Goal: Information Seeking & Learning: Learn about a topic

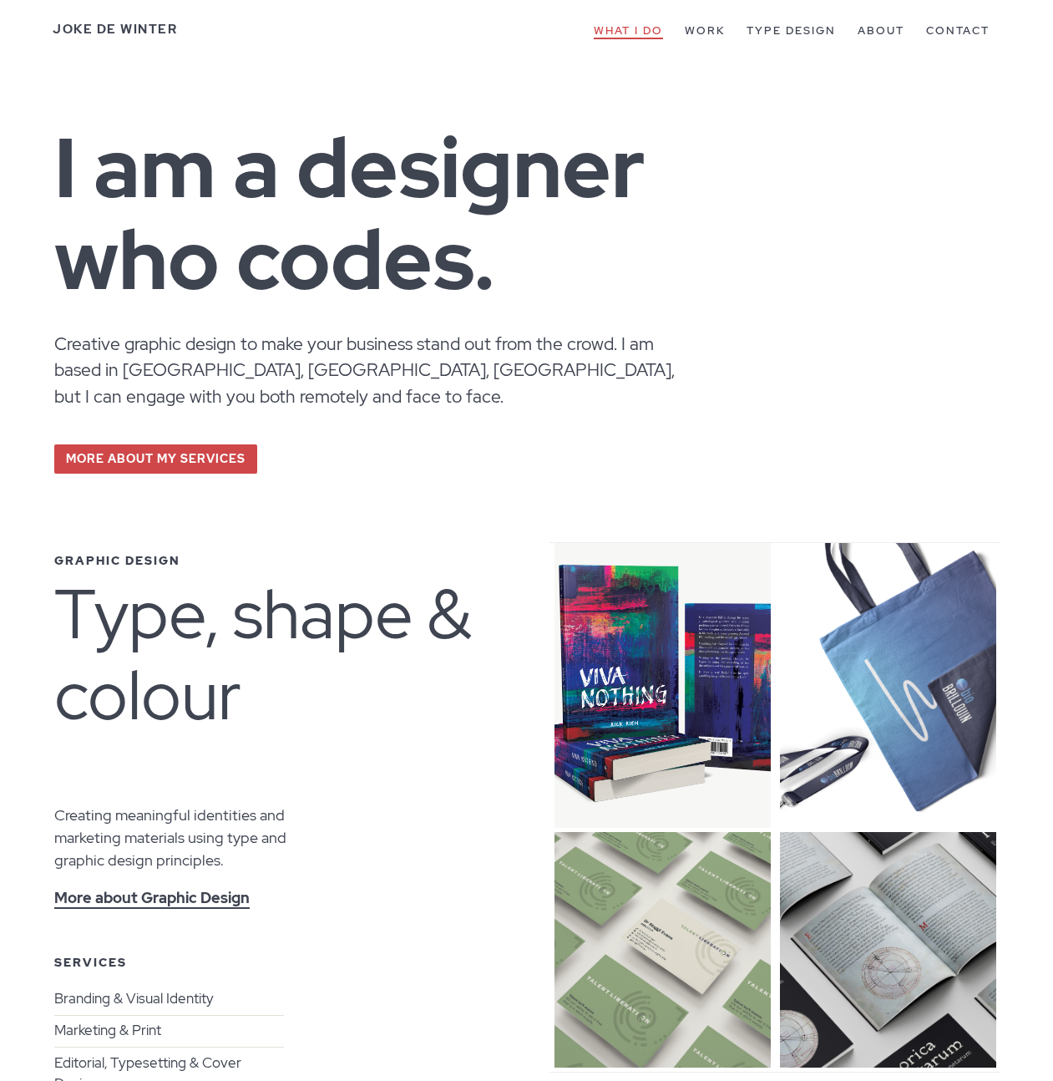
click at [631, 29] on link "What I do" at bounding box center [628, 31] width 69 height 16
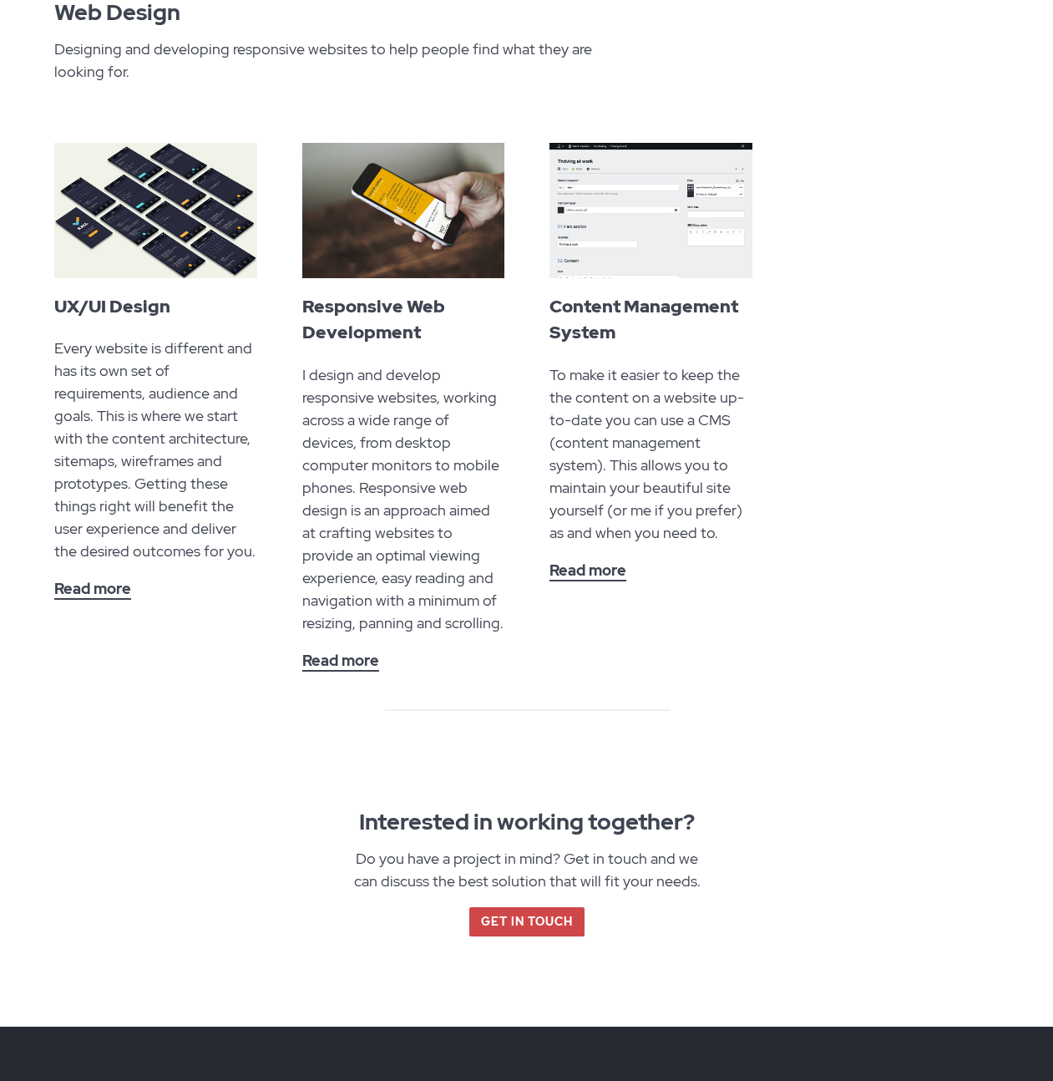
scroll to position [2026, 0]
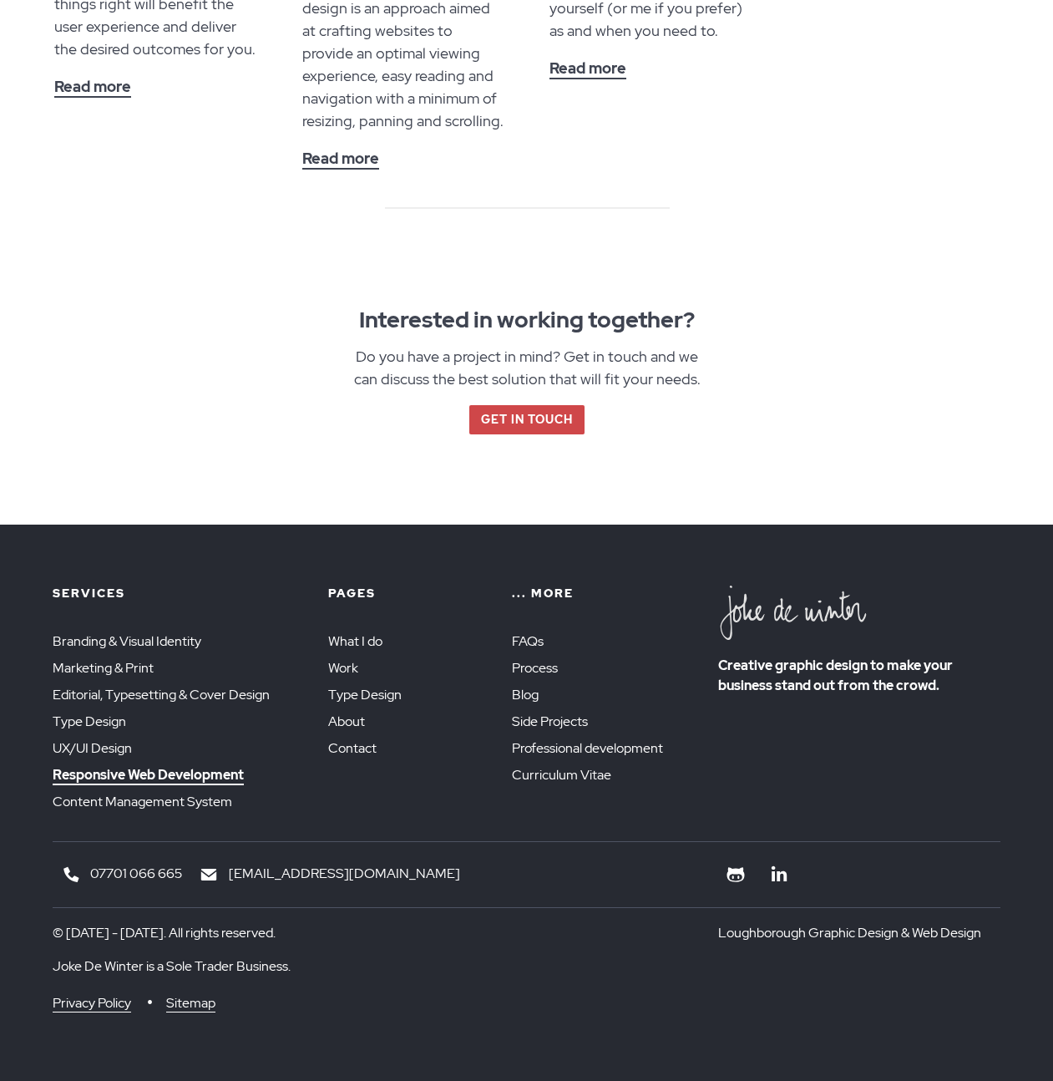
click at [182, 778] on link "Responsive Web Development" at bounding box center [148, 775] width 191 height 19
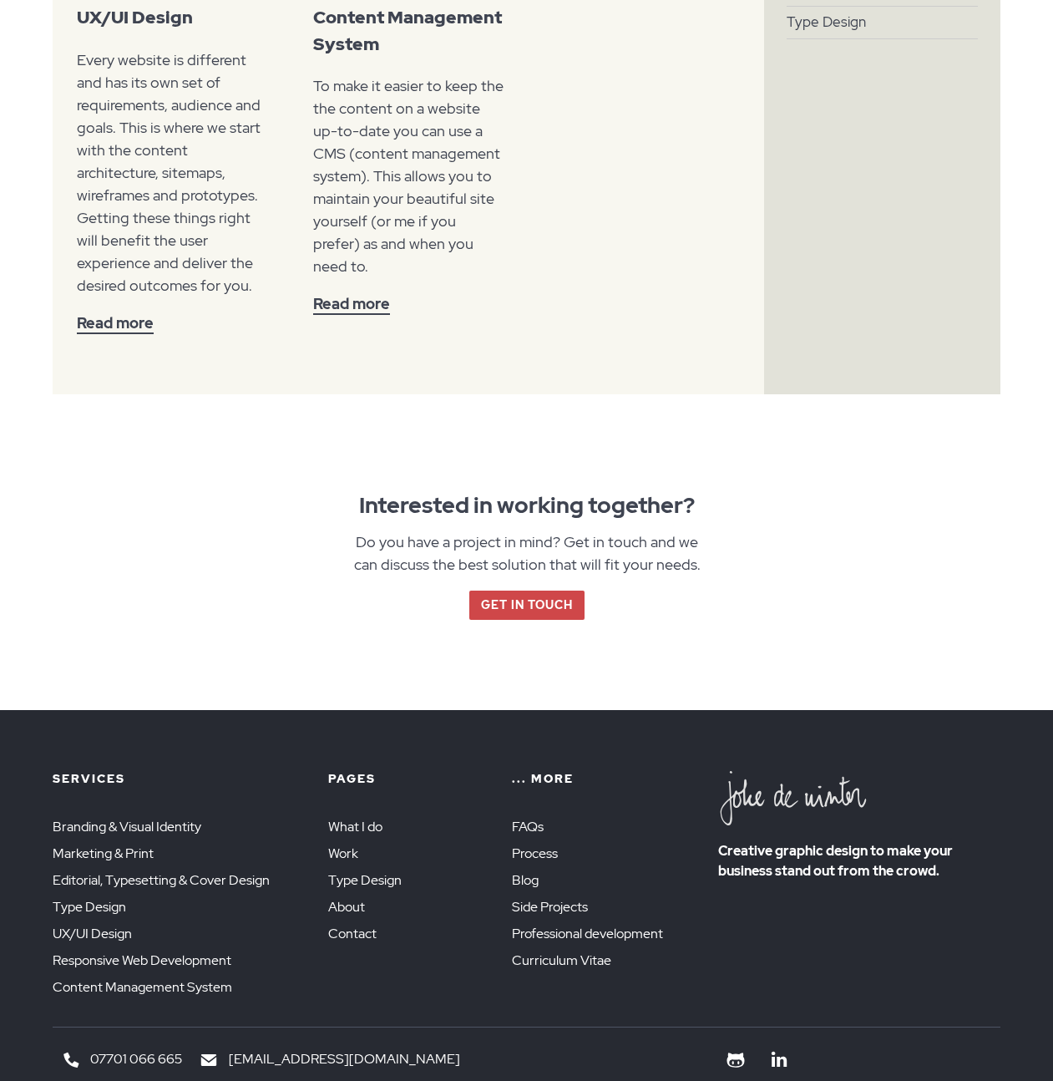
scroll to position [3015, 0]
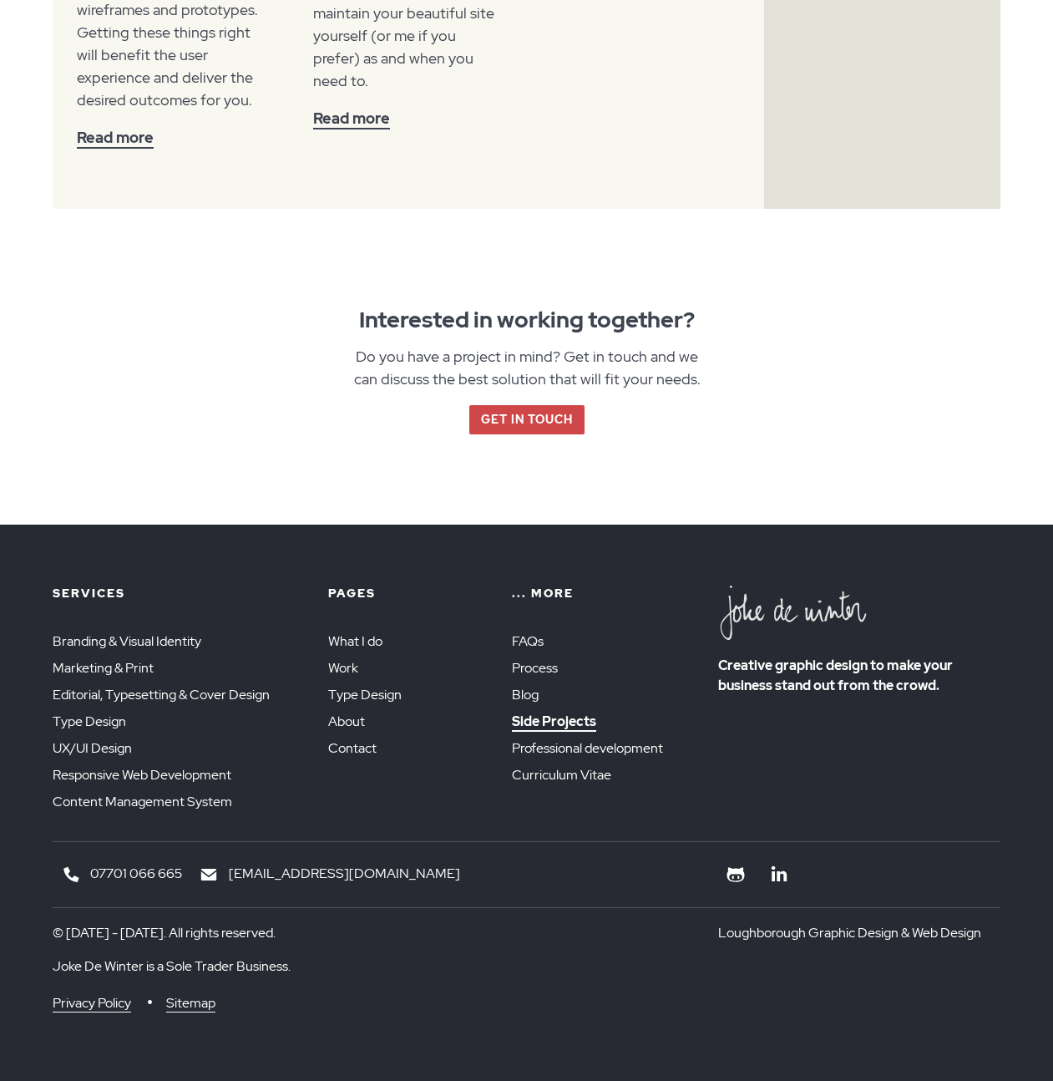
click at [531, 719] on link "Side Projects" at bounding box center [554, 721] width 84 height 19
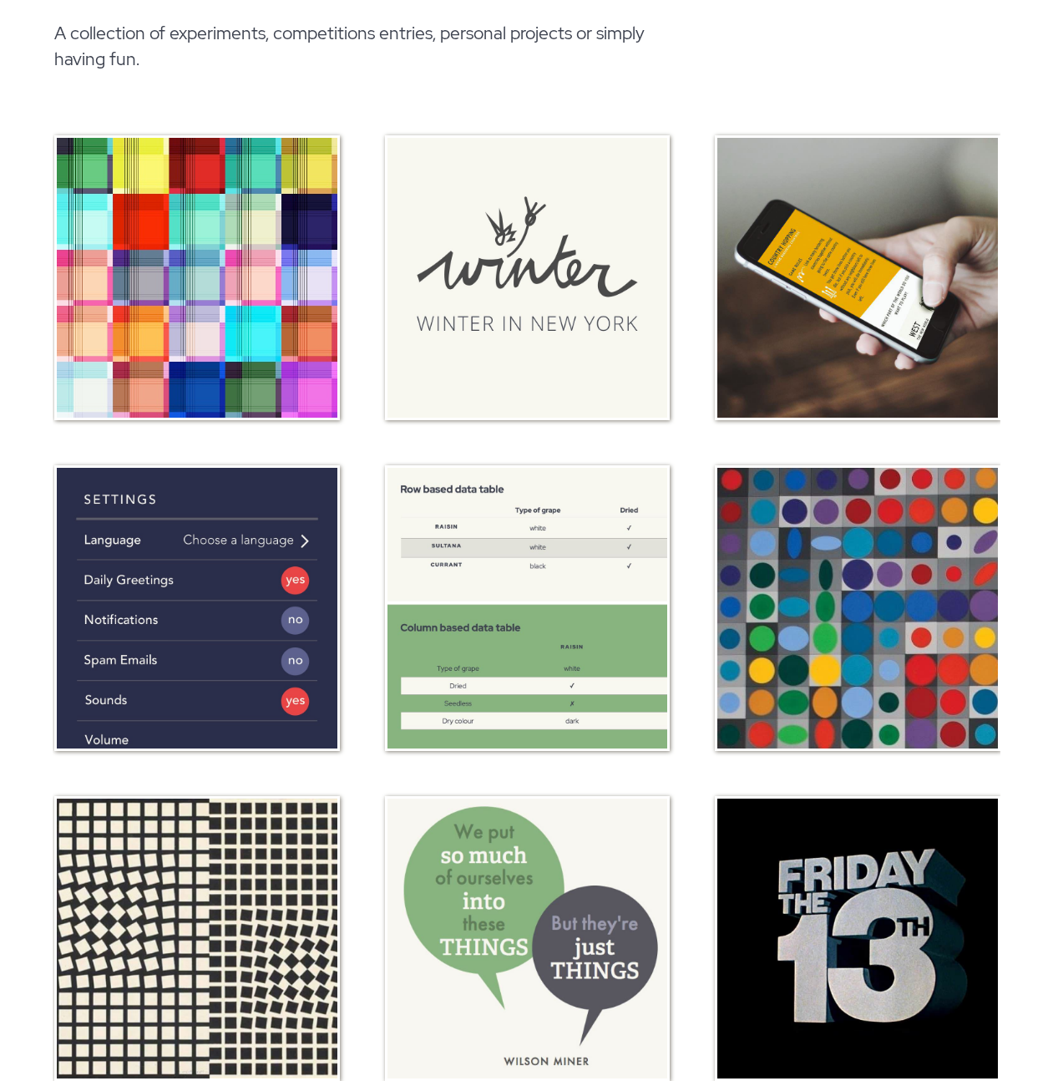
scroll to position [750, 0]
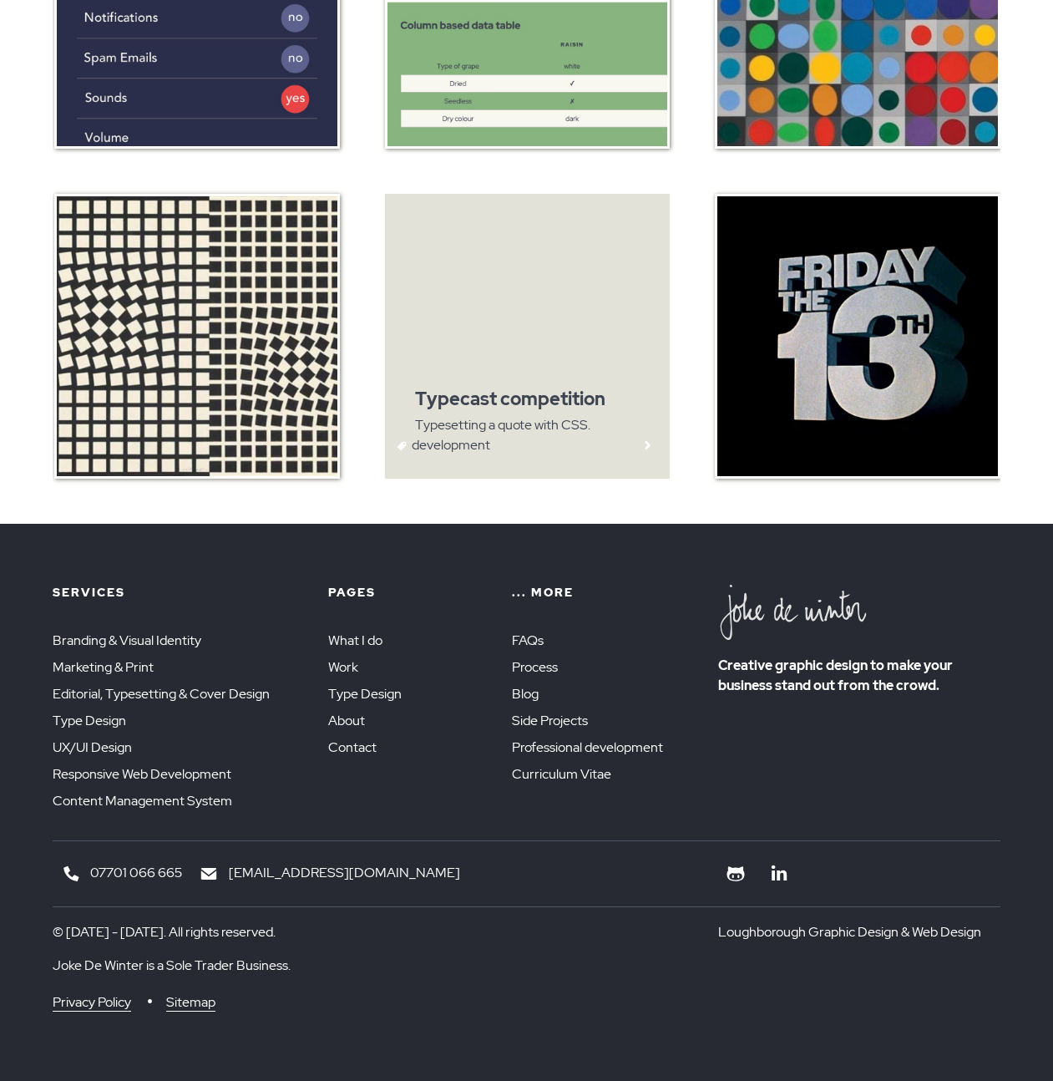
click at [540, 332] on img at bounding box center [528, 337] width 286 height 286
click at [530, 365] on img at bounding box center [528, 337] width 286 height 286
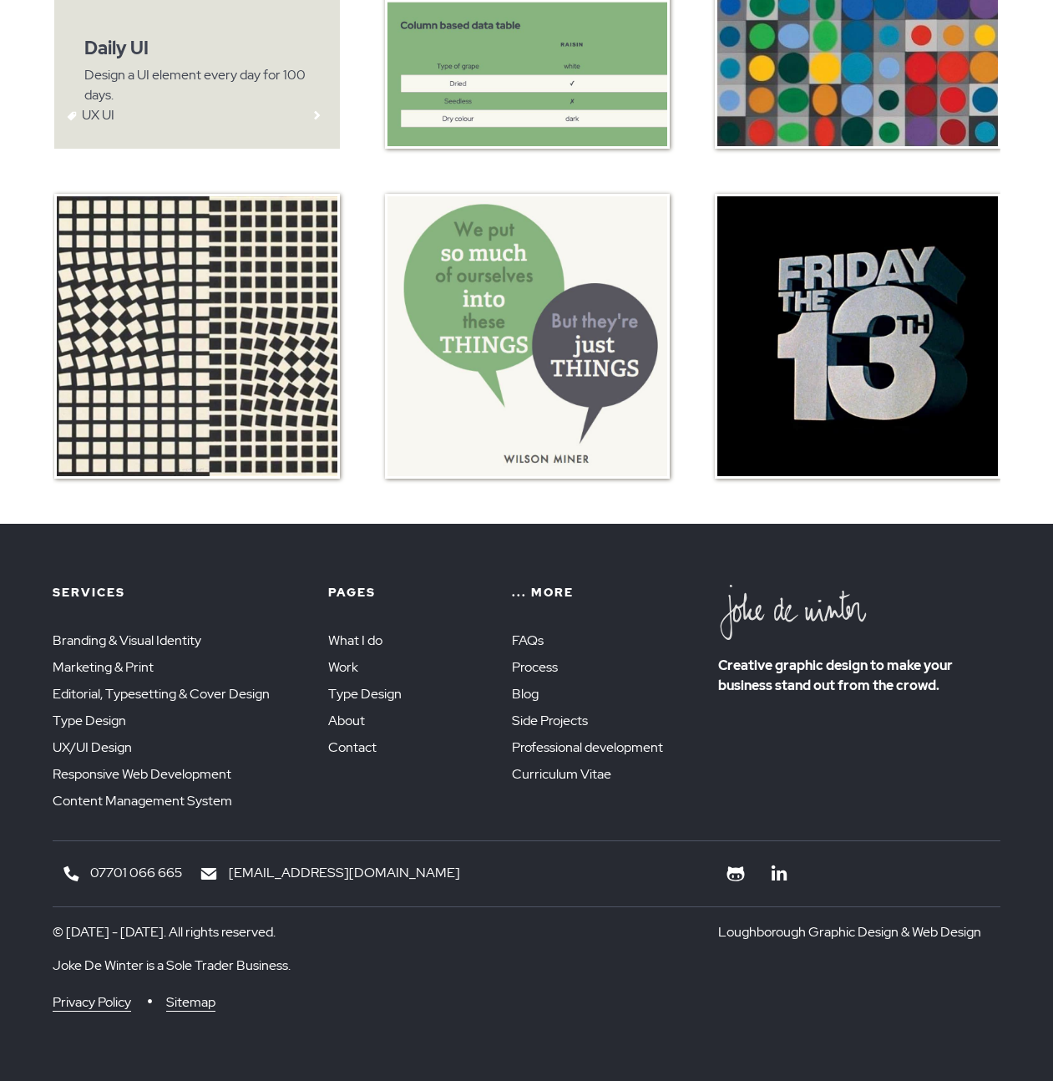
click at [292, 104] on img at bounding box center [197, 6] width 286 height 286
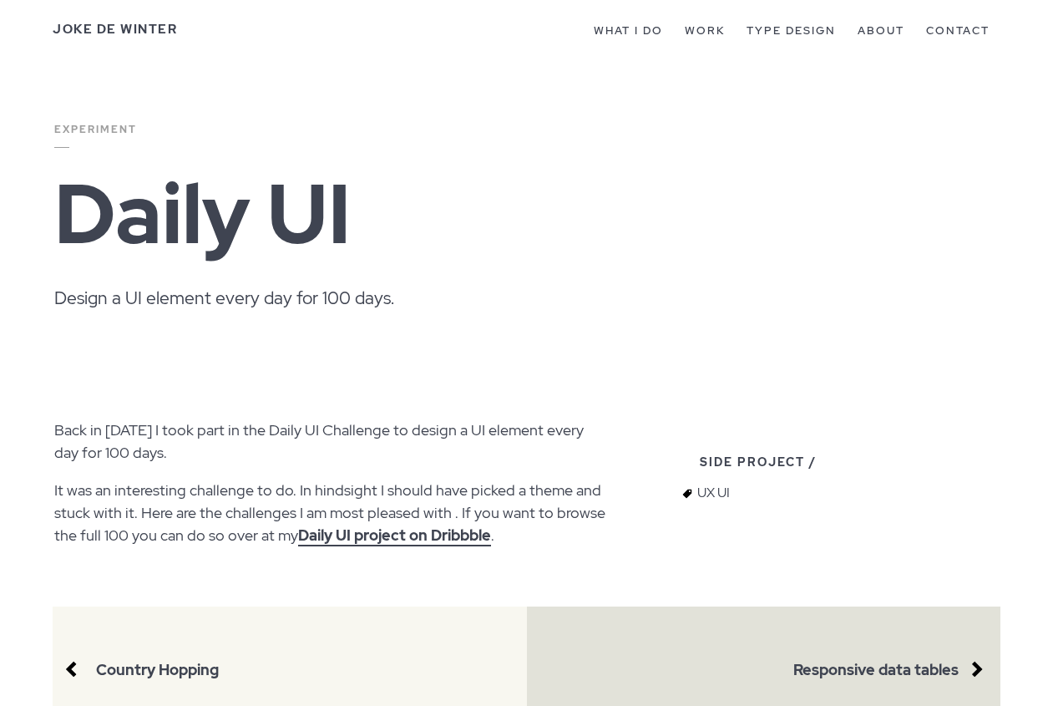
drag, startPoint x: 464, startPoint y: 703, endPoint x: 205, endPoint y: 29, distance: 722.4
